Goal: Task Accomplishment & Management: Use online tool/utility

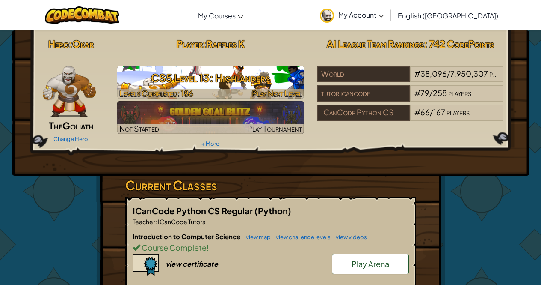
click at [240, 82] on h3 "CS5 Level 13: Highlanders" at bounding box center [210, 77] width 187 height 19
select select "en-[GEOGRAPHIC_DATA]"
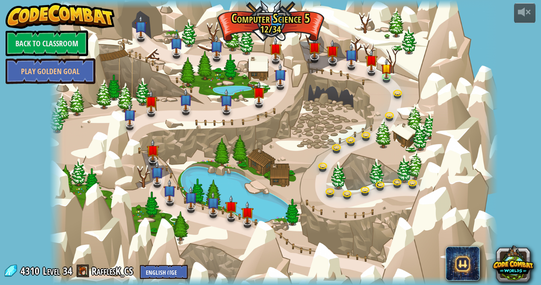
select select "en-[GEOGRAPHIC_DATA]"
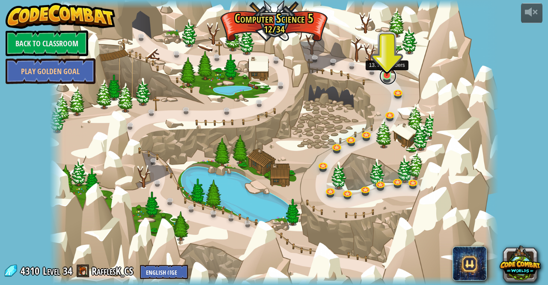
click at [392, 80] on link at bounding box center [387, 76] width 17 height 17
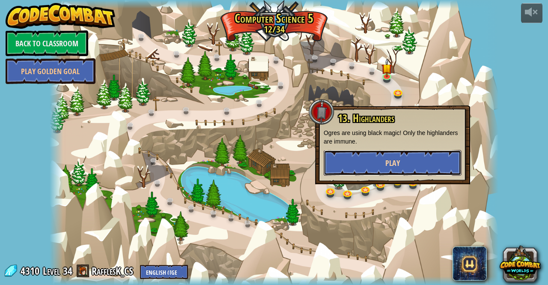
click at [346, 171] on button "Play" at bounding box center [393, 163] width 138 height 26
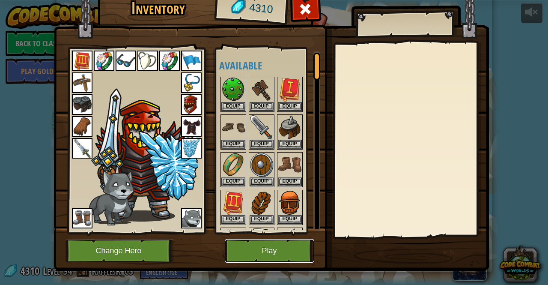
click at [235, 249] on button "Play" at bounding box center [269, 251] width 89 height 24
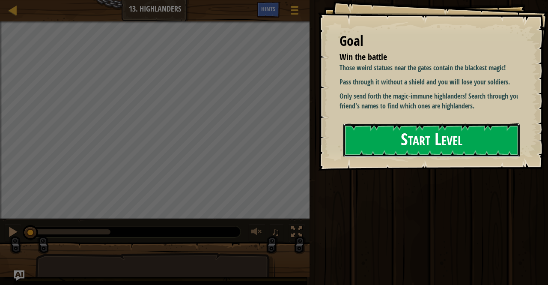
click at [444, 137] on button "Start Level" at bounding box center [431, 140] width 176 height 34
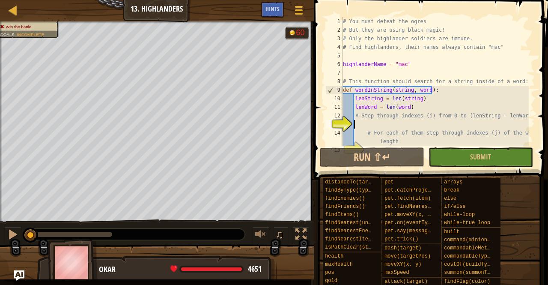
scroll to position [26, 0]
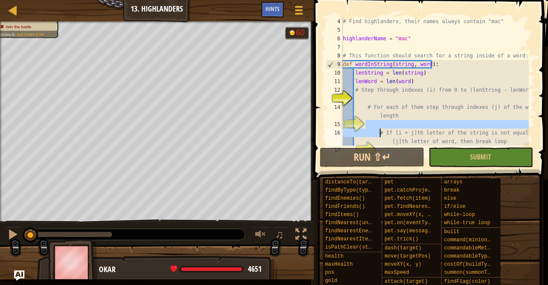
click at [379, 129] on div "# Find highlanders, their names always contain "mac" highlanderName = "mac" # T…" at bounding box center [434, 90] width 187 height 146
click at [381, 119] on div "# Find highlanders, their names always contain "mac" highlanderName = "mac" # T…" at bounding box center [434, 90] width 187 height 146
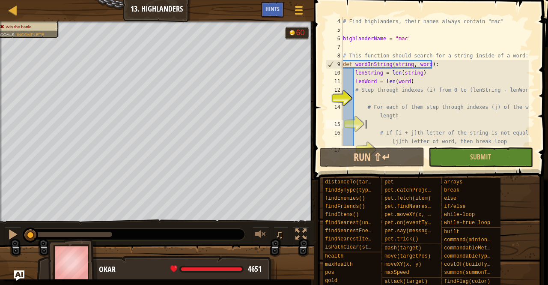
drag, startPoint x: 390, startPoint y: 124, endPoint x: 395, endPoint y: 132, distance: 8.8
click at [395, 132] on div "# Find highlanders, their names always contain "mac" highlanderName = "mac" # T…" at bounding box center [434, 90] width 187 height 146
click at [387, 104] on div "# Find highlanders, their names always contain "mac" highlanderName = "mac" # T…" at bounding box center [434, 90] width 187 height 146
type textarea "# For each of them step through indexes (j) of the word length"
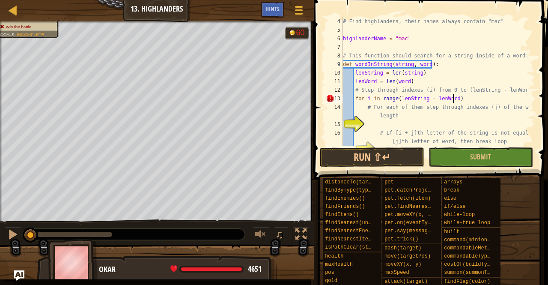
scroll to position [4, 9]
type textarea "for i in range(lenString - lenWord):"
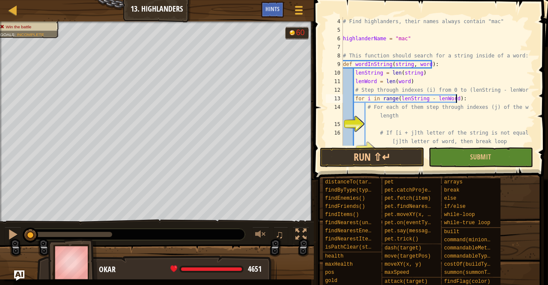
click at [434, 123] on div "# Find highlanders, their names always contain "mac" highlanderName = "mac" # T…" at bounding box center [434, 90] width 187 height 146
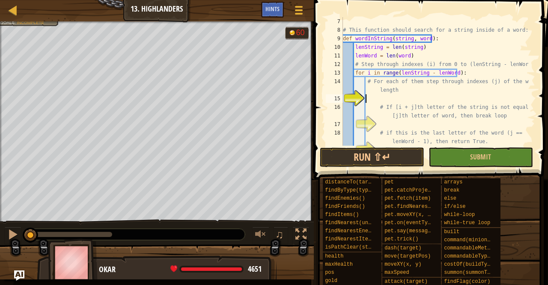
scroll to position [51, 0]
click at [389, 123] on div "# This function should search for a string inside of a word: def wordInString (…" at bounding box center [434, 90] width 187 height 146
click at [381, 95] on div "# This function should search for a string inside of a word: def wordInString (…" at bounding box center [434, 90] width 187 height 146
type textarea "木"
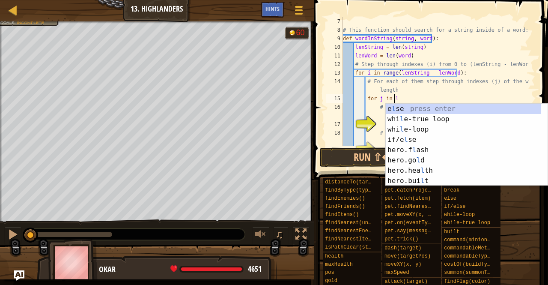
scroll to position [4, 3]
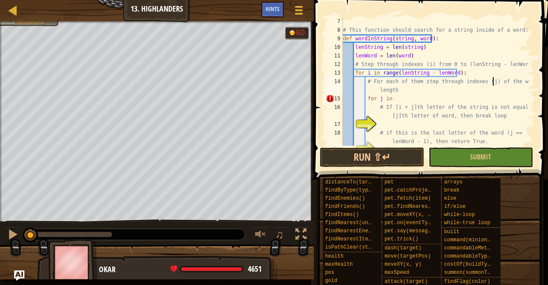
click at [492, 82] on div "# This function should search for a string inside of a word: def wordInString (…" at bounding box center [434, 90] width 187 height 146
click at [388, 101] on div "# This function should search for a string inside of a word: def wordInString (…" at bounding box center [434, 90] width 187 height 146
type textarea "吁"
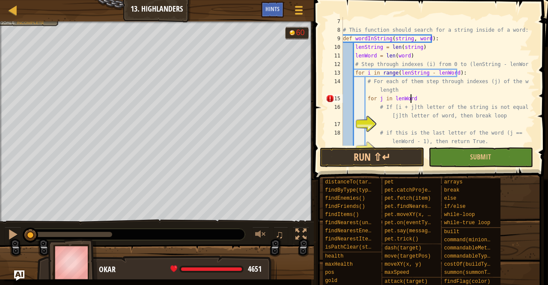
type textarea "for j in [GEOGRAPHIC_DATA]:"
click at [427, 124] on div "# This function should search for a string inside of a word: def wordInString (…" at bounding box center [434, 90] width 187 height 146
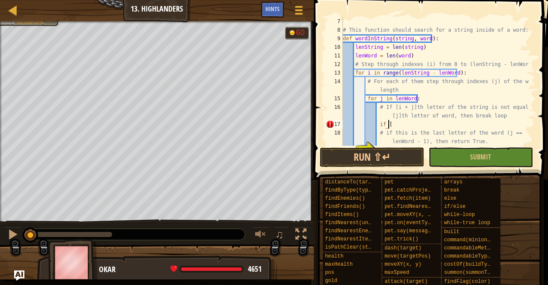
scroll to position [0, 0]
type textarea "戈"
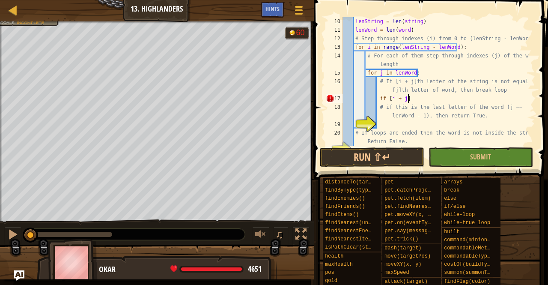
click at [390, 71] on div "lenString = len ( string ) lenWord = len ( word ) # Step through indexes (i) fr…" at bounding box center [434, 90] width 187 height 146
type textarea "另"
click at [427, 71] on div "lenString = len ( string ) lenWord = len ( word ) # Step through indexes (i) fr…" at bounding box center [434, 90] width 187 height 146
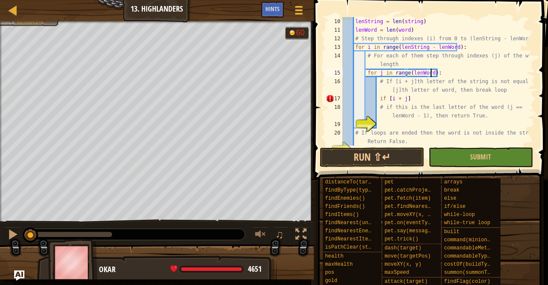
click at [408, 98] on div "lenString = len ( string ) lenWord = len ( word ) # Step through indexes (i) fr…" at bounding box center [434, 90] width 187 height 146
type textarea "if [i + j] != [j]:"
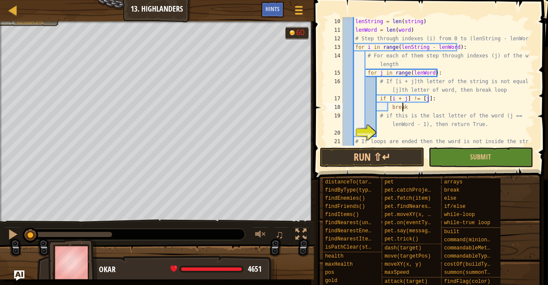
scroll to position [4, 4]
type textarea "b"
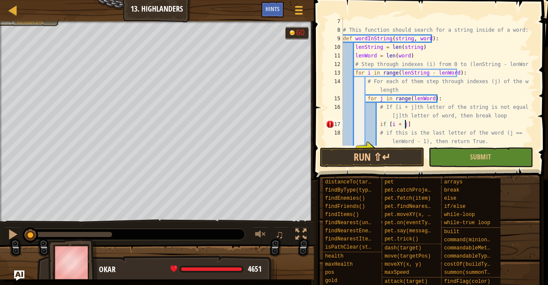
scroll to position [4, 5]
click at [387, 125] on div "# This function should search for a string inside of a word: def wordInString (…" at bounding box center [434, 90] width 187 height 146
type textarea "if string[i + j] != [j]:"
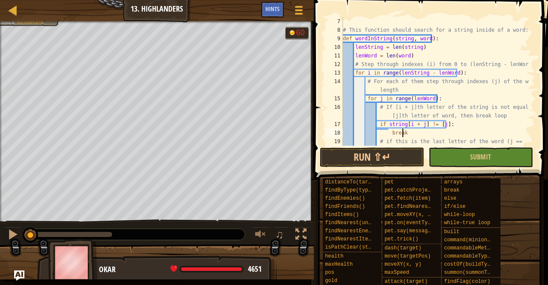
scroll to position [4, 4]
click at [434, 125] on div "# This function should search for a string inside of a word: def wordInString (…" at bounding box center [434, 94] width 187 height 154
drag, startPoint x: 458, startPoint y: 146, endPoint x: 458, endPoint y: 158, distance: 11.1
click at [458, 149] on div "if string[i + j] != [j]: 7 8 9 10 11 12 13 14 15 16 17 18 19 # This function sh…" at bounding box center [429, 106] width 237 height 205
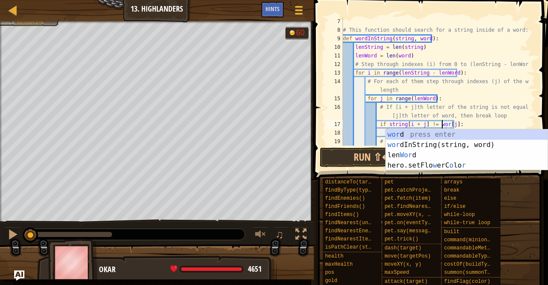
type textarea "if string[i + j] != word[j]:"
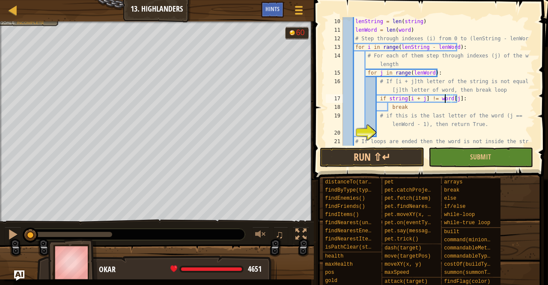
scroll to position [77, 0]
click at [449, 136] on div "lenString = len ( string ) lenWord = len ( word ) # Step through indexes (i) fr…" at bounding box center [434, 94] width 187 height 154
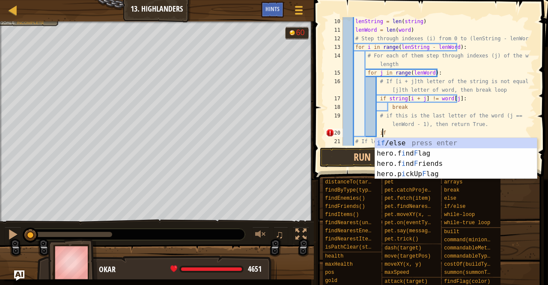
type textarea "i"
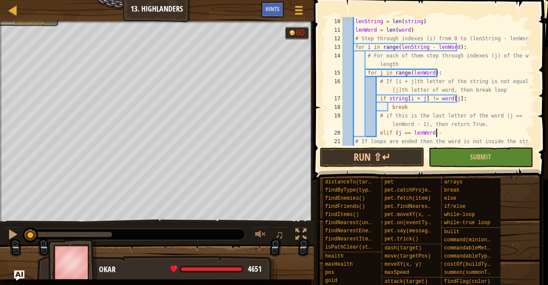
scroll to position [4, 7]
type textarea "elif (j == lenWord - 1):"
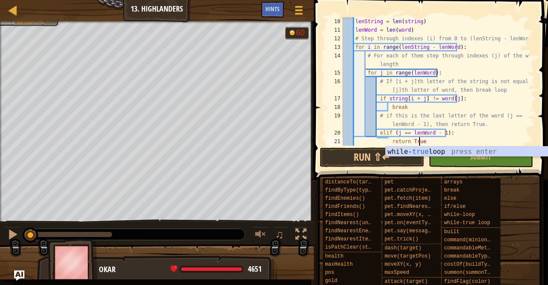
scroll to position [4, 6]
click at [469, 138] on div "lenString = len ( string ) lenWord = len ( word ) # Step through indexes (i) fr…" at bounding box center [434, 94] width 187 height 154
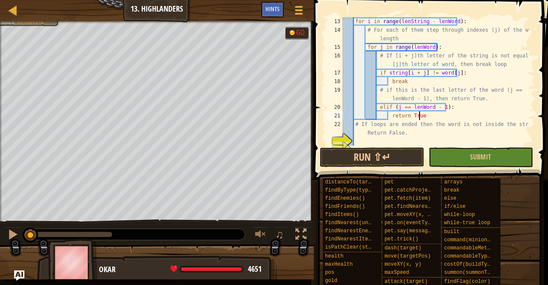
scroll to position [128, 0]
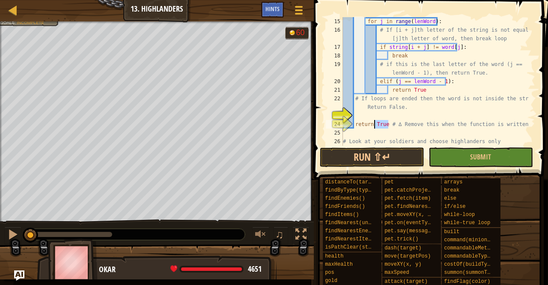
drag, startPoint x: 386, startPoint y: 125, endPoint x: 375, endPoint y: 127, distance: 11.7
click at [375, 127] on div "for j in range ( lenWord ) : # If [i + j]th letter of the string is not equal […" at bounding box center [434, 90] width 187 height 146
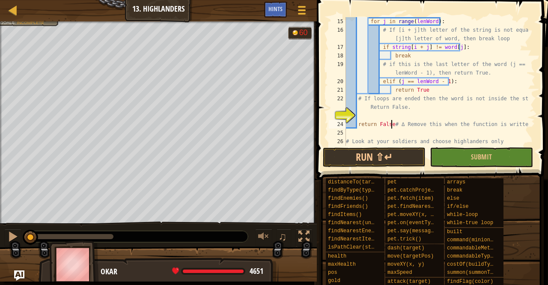
scroll to position [4, 4]
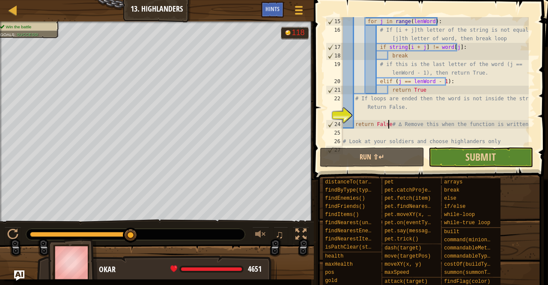
type textarea "return False# ∆ Remove this when the function is written."
click at [459, 153] on button "Submit" at bounding box center [480, 157] width 104 height 20
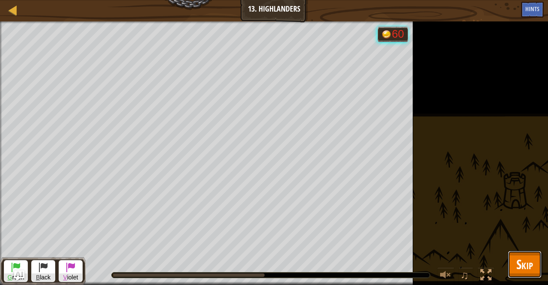
click at [538, 265] on button "Skip" at bounding box center [525, 263] width 34 height 27
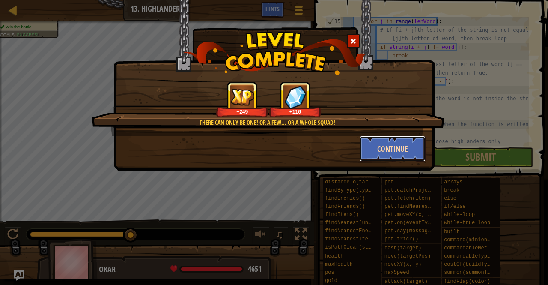
click at [415, 146] on button "Continue" at bounding box center [393, 149] width 66 height 26
